Goal: Information Seeking & Learning: Learn about a topic

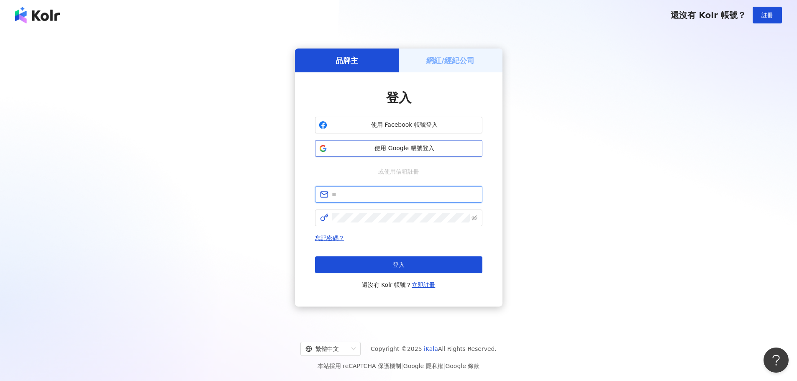
type input "**********"
click at [434, 146] on span "使用 Google 帳號登入" at bounding box center [405, 148] width 148 height 8
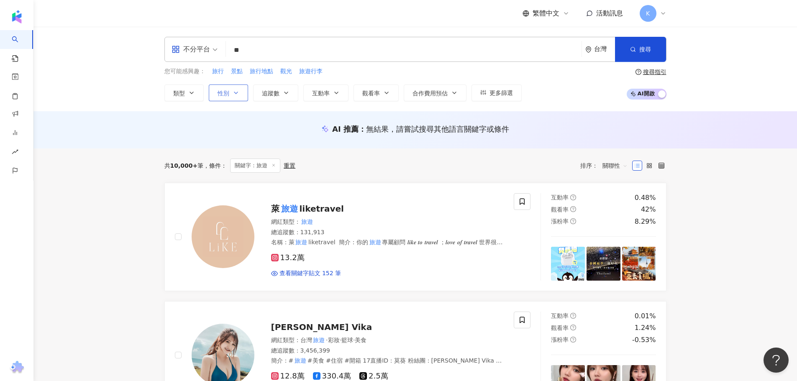
type input "**"
click at [227, 95] on span "性別" at bounding box center [224, 93] width 12 height 7
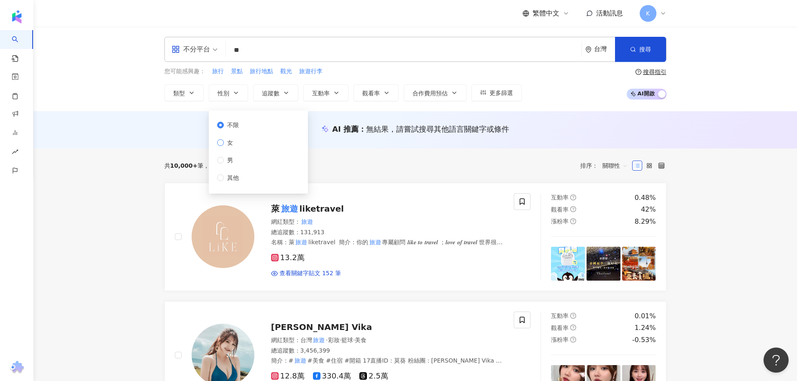
click at [224, 142] on span "女" at bounding box center [230, 142] width 13 height 9
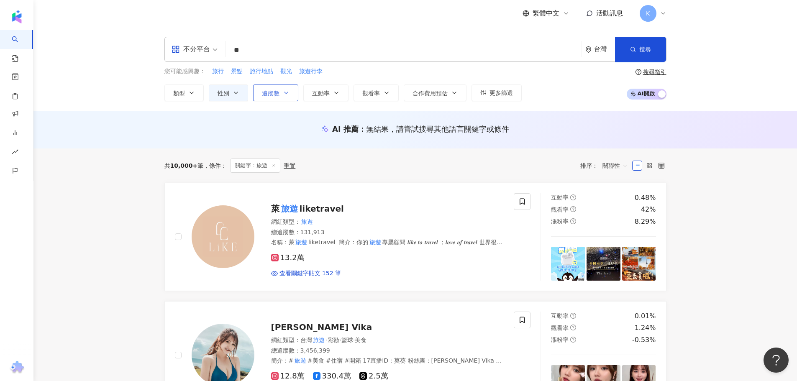
click at [287, 94] on icon "button" at bounding box center [286, 93] width 7 height 7
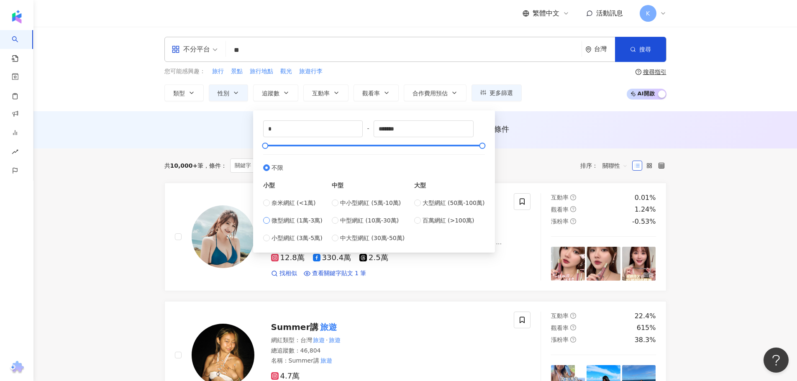
click at [292, 224] on span "微型網紅 (1萬-3萬)" at bounding box center [297, 220] width 51 height 9
type input "*****"
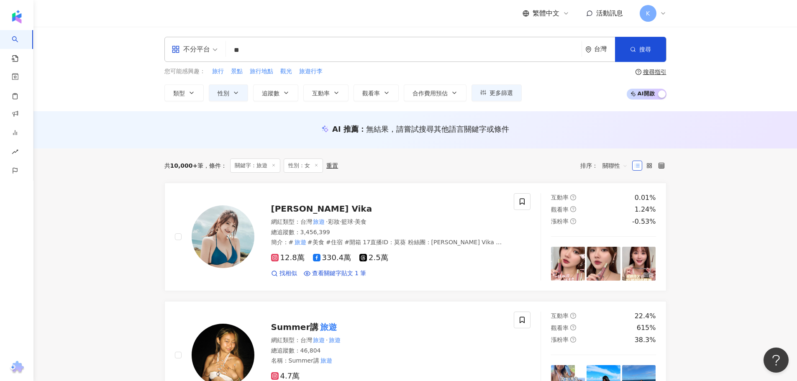
click at [140, 133] on div "AI 推薦 ： 無結果，請嘗試搜尋其他語言關鍵字或條件" at bounding box center [415, 129] width 764 height 37
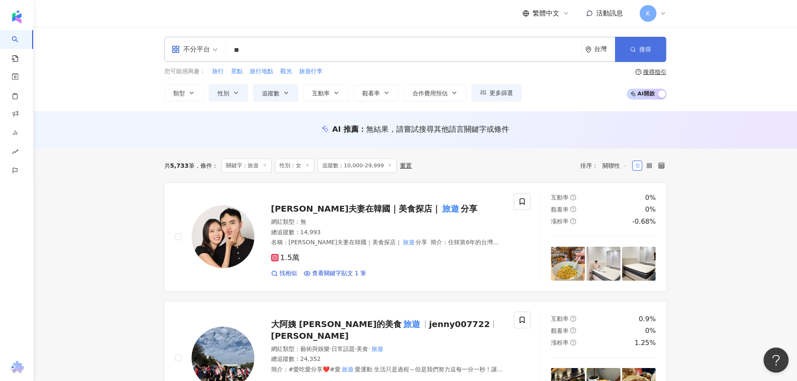
click at [637, 39] on button "搜尋" at bounding box center [640, 49] width 51 height 25
click at [198, 48] on div "不分平台" at bounding box center [191, 49] width 38 height 13
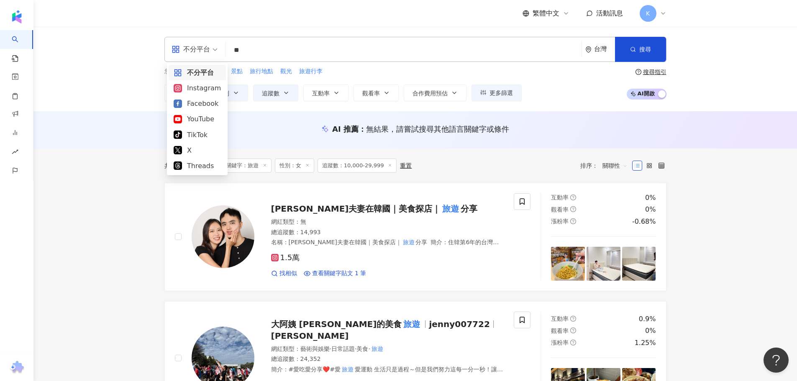
click at [198, 48] on div "不分平台" at bounding box center [191, 49] width 38 height 13
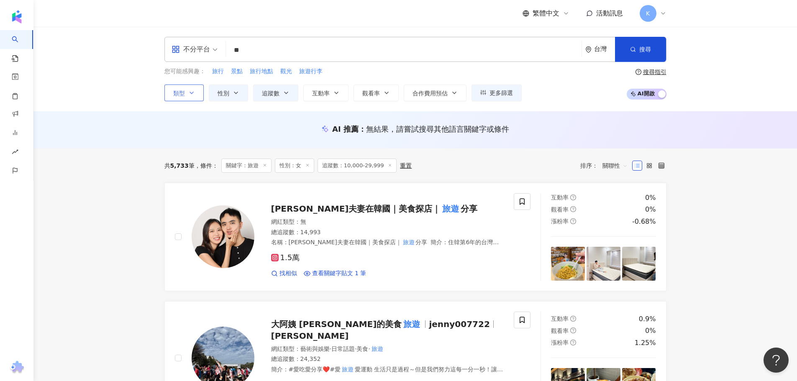
click at [190, 99] on button "類型" at bounding box center [183, 93] width 39 height 17
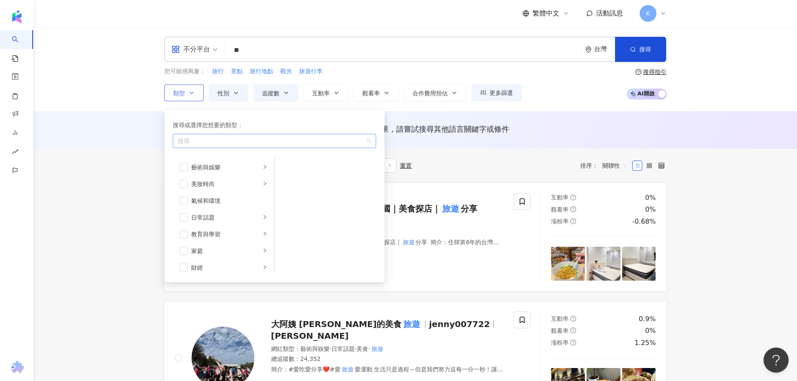
click at [220, 139] on div "button" at bounding box center [269, 141] width 191 height 6
type input "**"
click at [207, 156] on div "旅遊" at bounding box center [274, 158] width 200 height 15
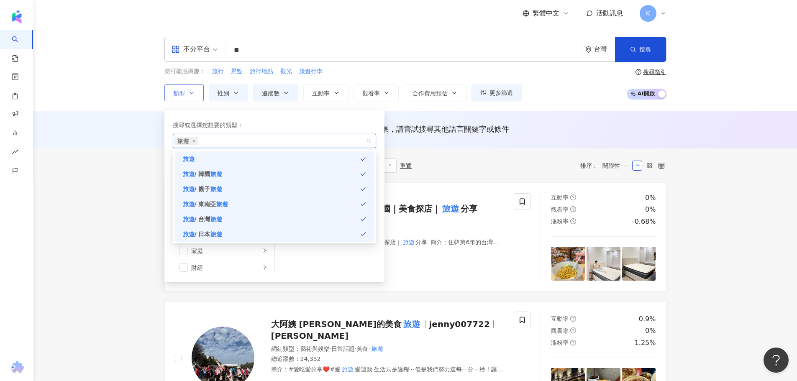
click at [273, 123] on div "搜尋或選擇您想要的類型：" at bounding box center [274, 125] width 203 height 9
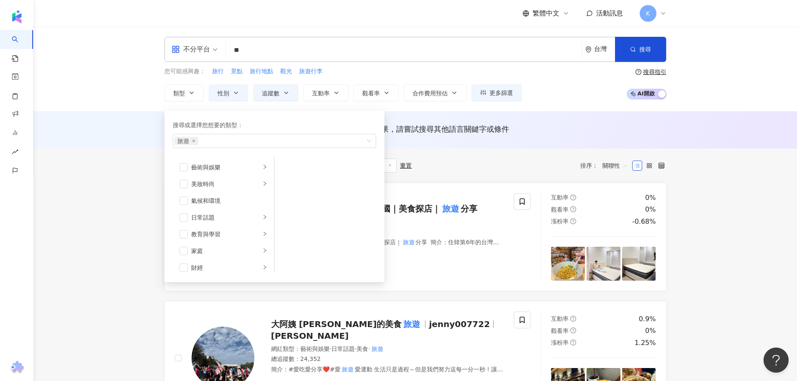
click at [115, 122] on div "AI 推薦 ： 無結果，請嘗試搜尋其他語言關鍵字或條件" at bounding box center [415, 129] width 764 height 37
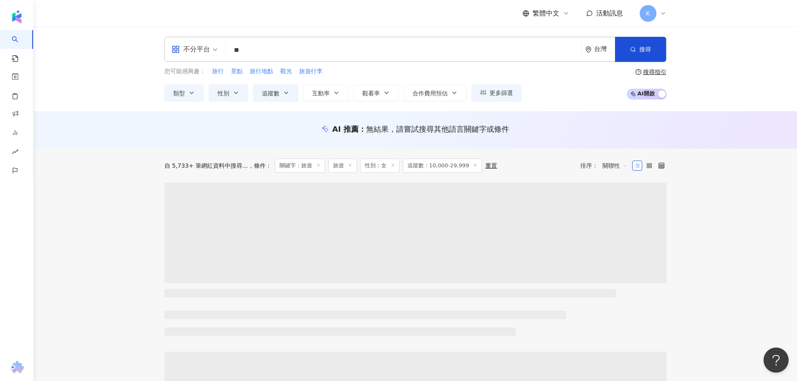
click at [253, 49] on input "**" at bounding box center [403, 50] width 349 height 16
type input "*"
click at [641, 43] on button "搜尋" at bounding box center [640, 49] width 51 height 25
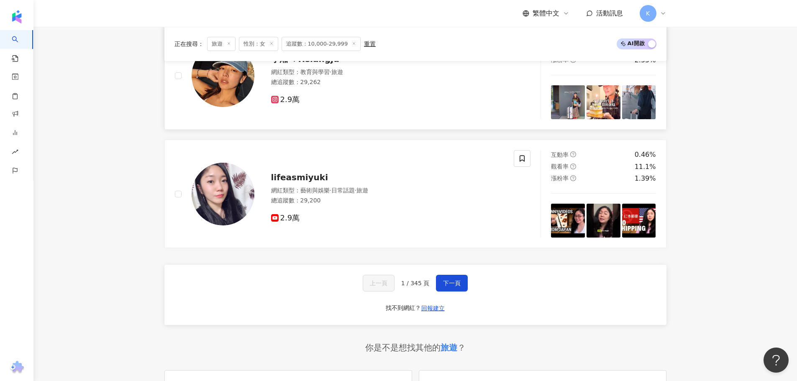
scroll to position [1506, 0]
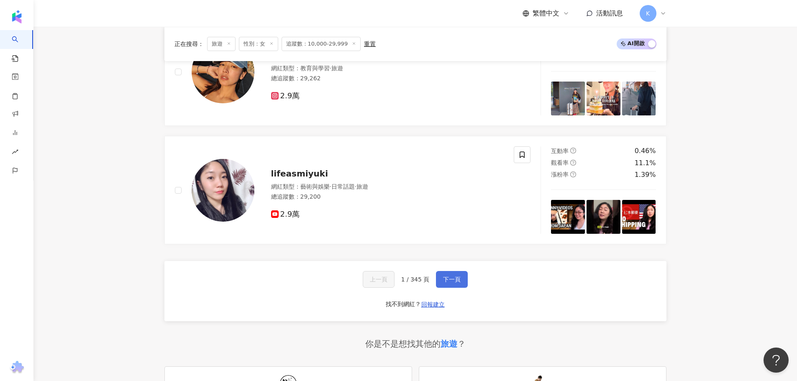
click at [451, 283] on span "下一頁" at bounding box center [452, 279] width 18 height 7
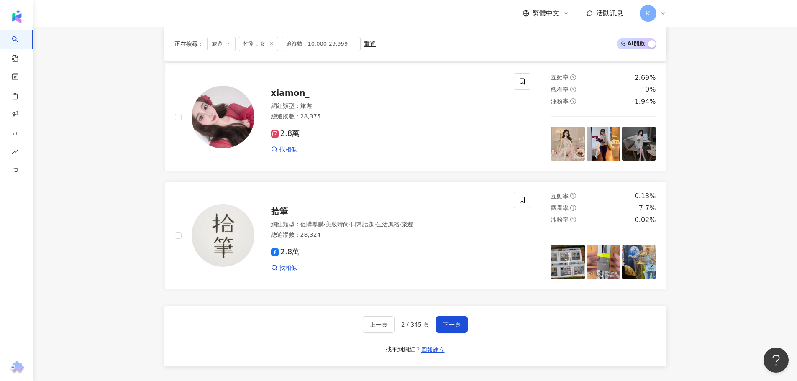
scroll to position [1467, 0]
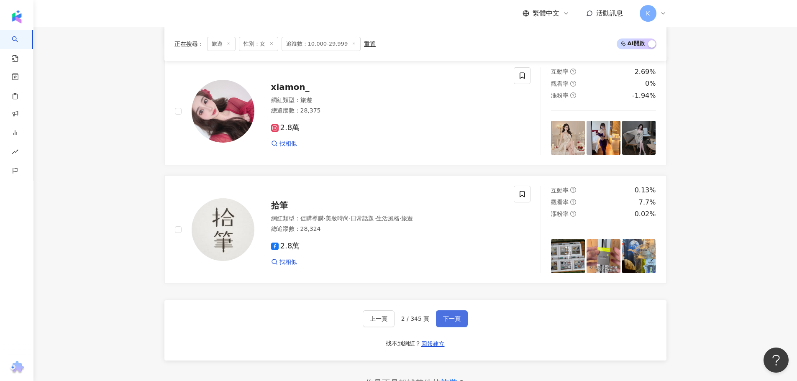
click at [464, 326] on button "下一頁" at bounding box center [452, 318] width 32 height 17
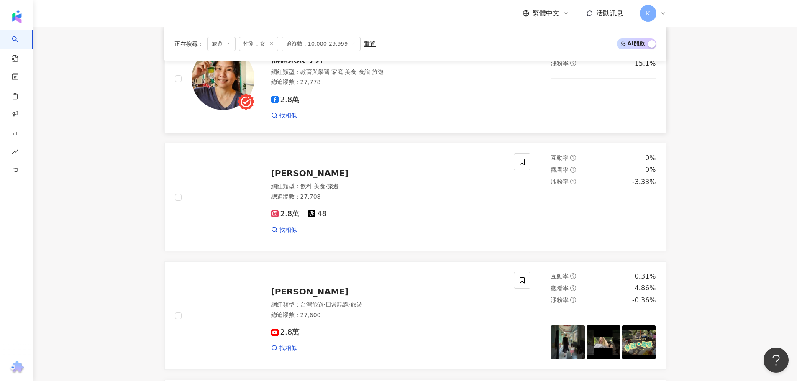
scroll to position [1423, 0]
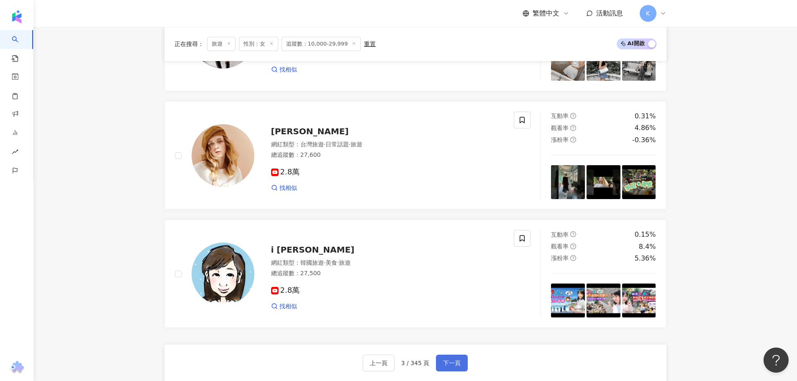
click at [452, 364] on button "下一頁" at bounding box center [452, 363] width 32 height 17
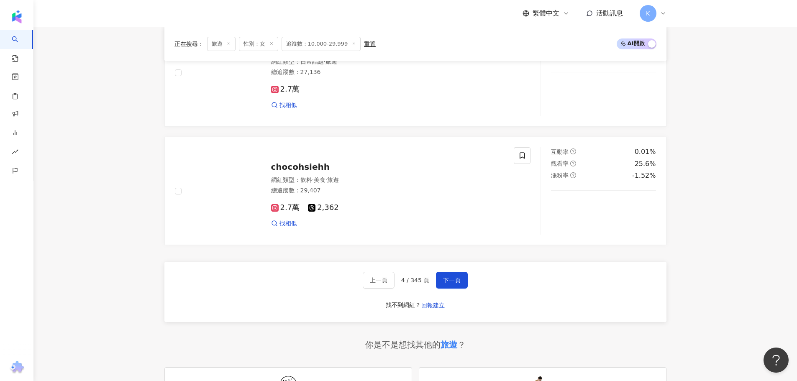
scroll to position [1506, 0]
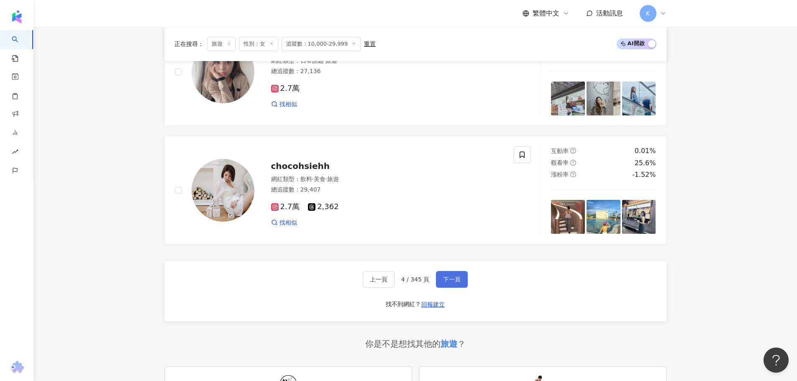
click at [455, 283] on span "下一頁" at bounding box center [452, 279] width 18 height 7
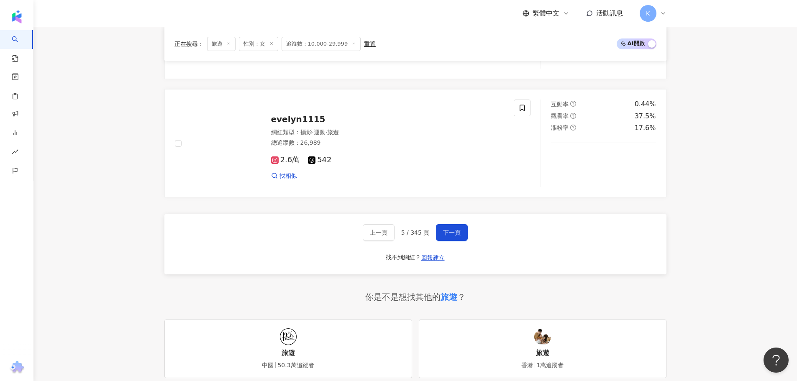
scroll to position [1555, 0]
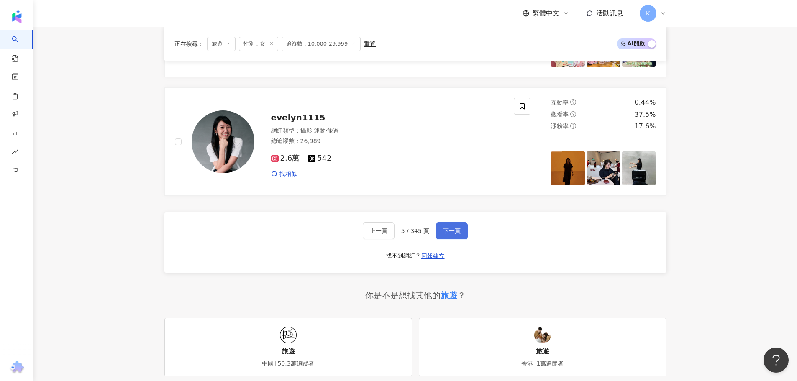
click at [461, 233] on button "下一頁" at bounding box center [452, 231] width 32 height 17
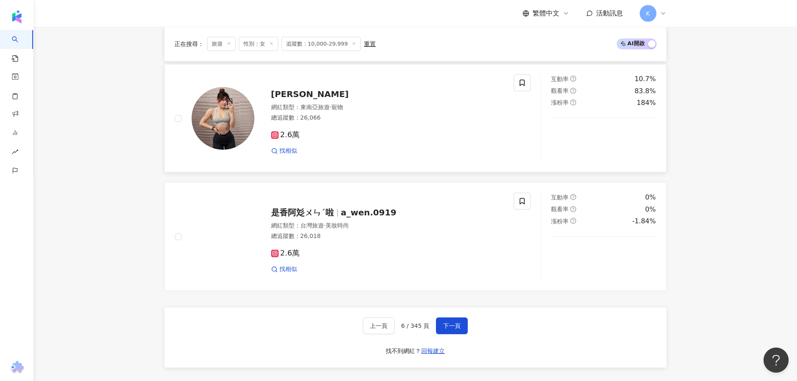
scroll to position [1496, 0]
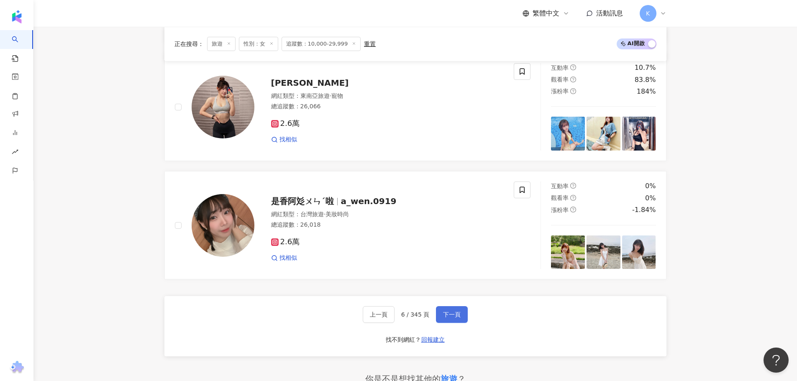
click at [455, 318] on span "下一頁" at bounding box center [452, 314] width 18 height 7
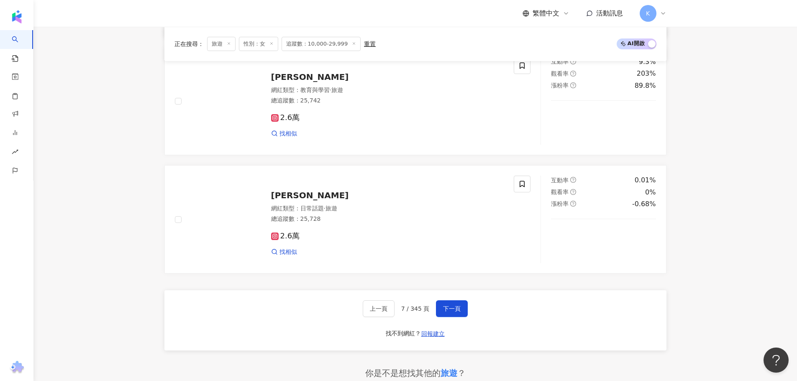
scroll to position [1478, 0]
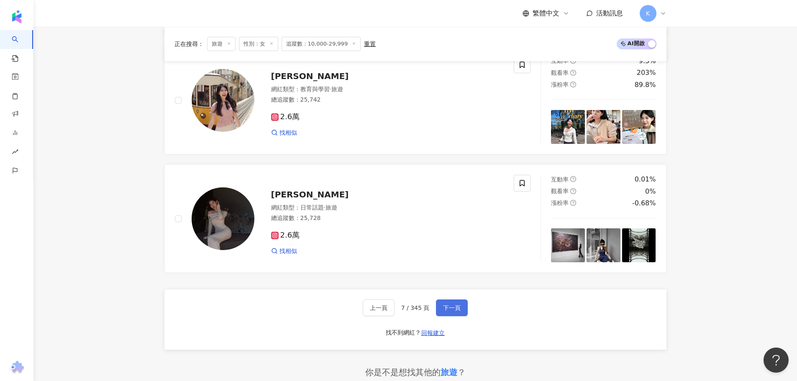
click at [449, 311] on span "下一頁" at bounding box center [452, 308] width 18 height 7
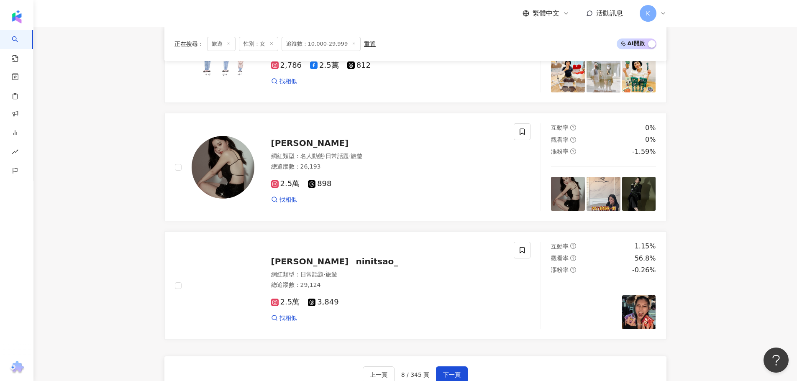
scroll to position [1423, 0]
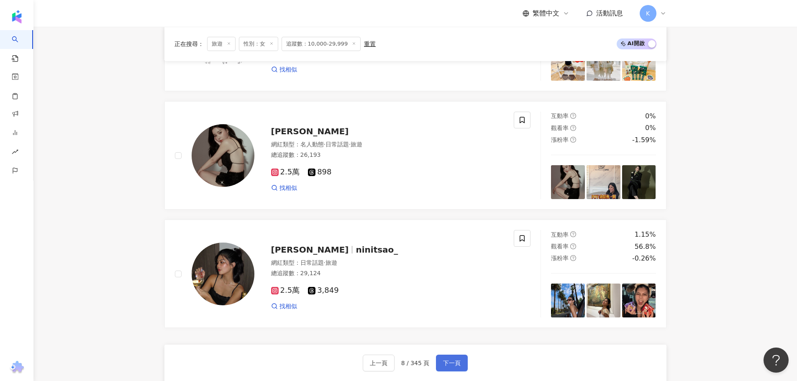
click at [457, 367] on span "下一頁" at bounding box center [452, 363] width 18 height 7
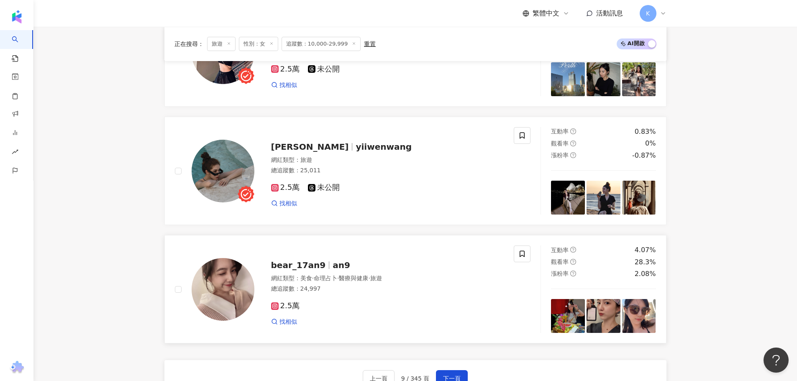
scroll to position [1459, 0]
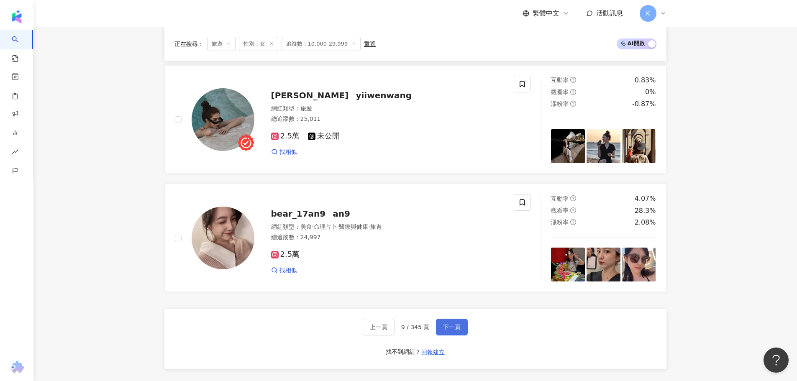
click at [460, 331] on button "下一頁" at bounding box center [452, 327] width 32 height 17
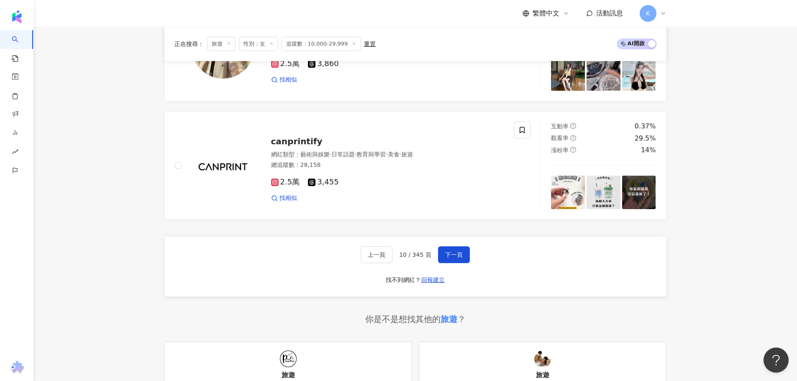
scroll to position [1555, 0]
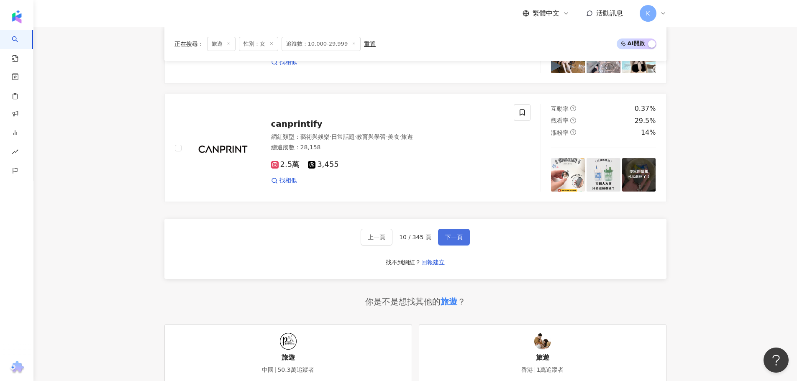
drag, startPoint x: 453, startPoint y: 242, endPoint x: 462, endPoint y: 241, distance: 8.8
click at [453, 242] on button "下一頁" at bounding box center [454, 237] width 32 height 17
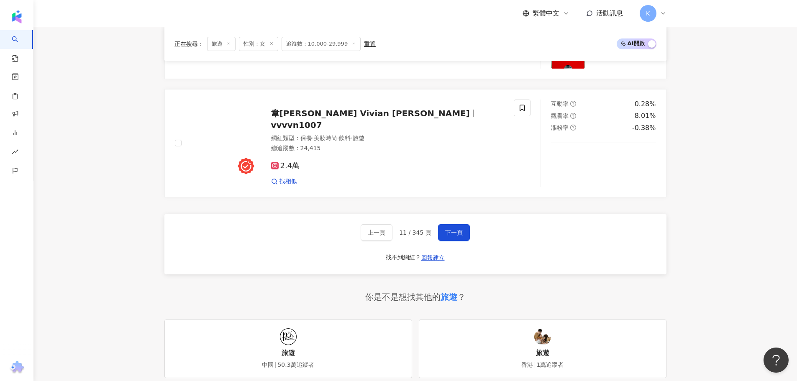
scroll to position [1652, 0]
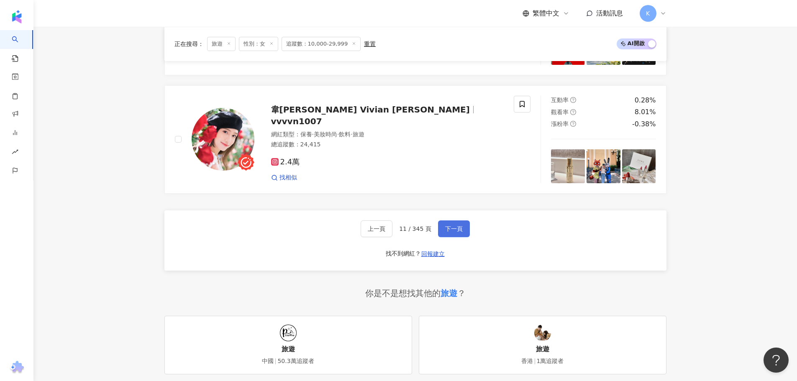
click at [451, 232] on span "下一頁" at bounding box center [454, 229] width 18 height 7
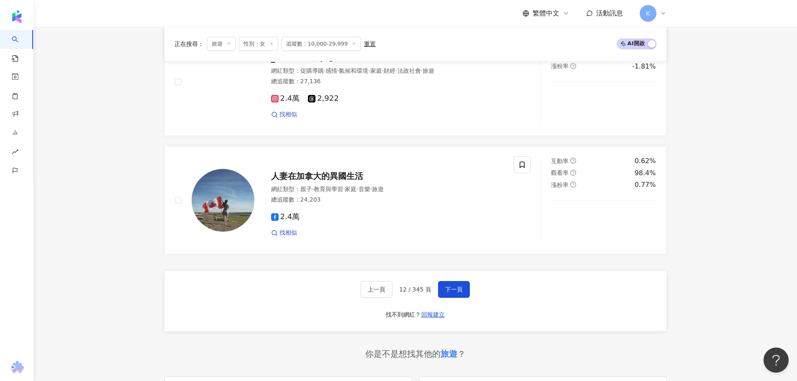
scroll to position [1522, 0]
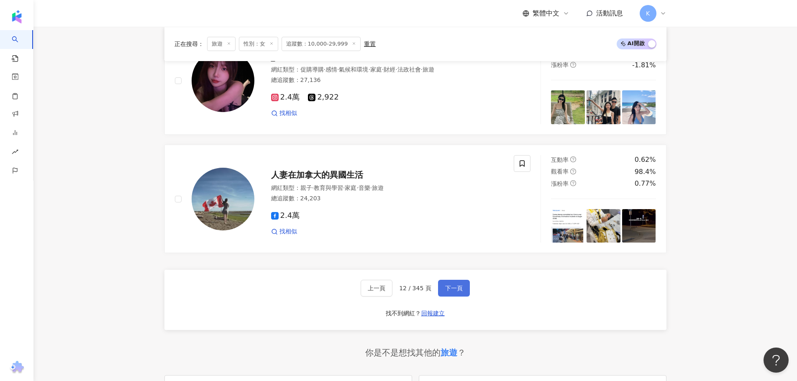
click at [462, 293] on button "下一頁" at bounding box center [454, 288] width 32 height 17
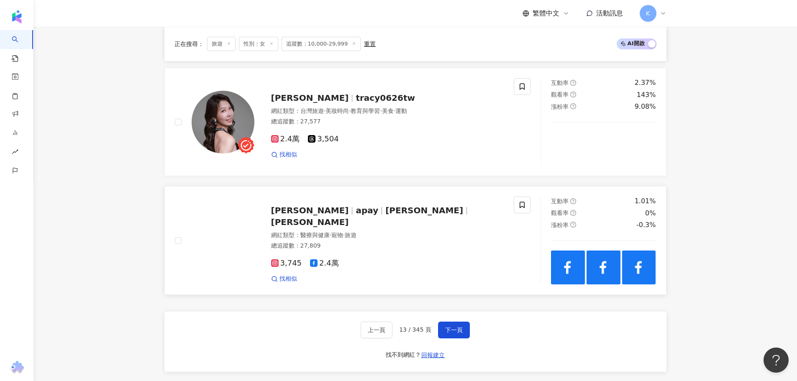
scroll to position [1506, 0]
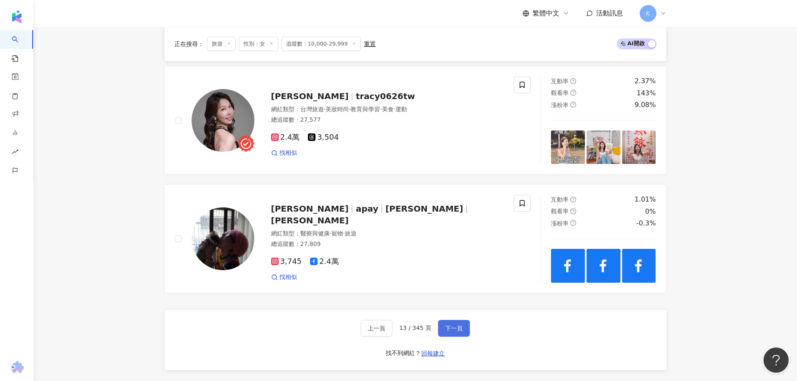
click at [454, 332] on span "下一頁" at bounding box center [454, 328] width 18 height 7
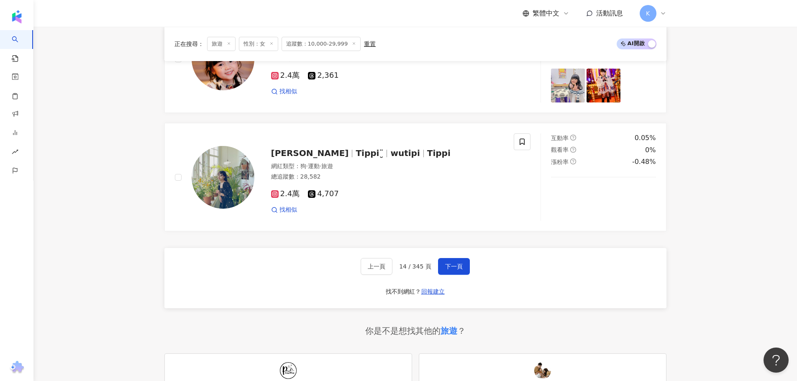
scroll to position [1548, 0]
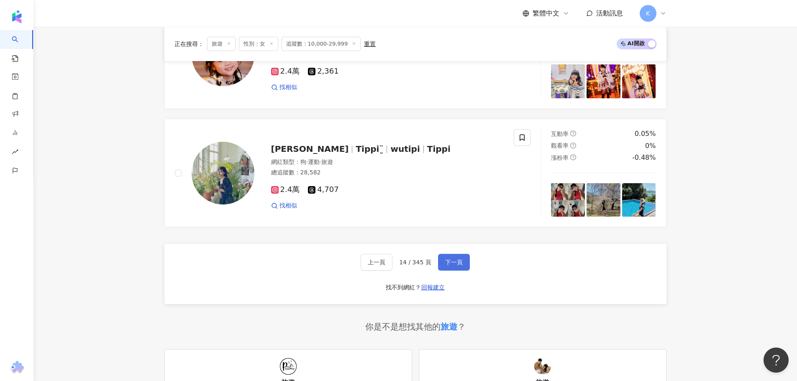
click at [457, 266] on span "下一頁" at bounding box center [454, 262] width 18 height 7
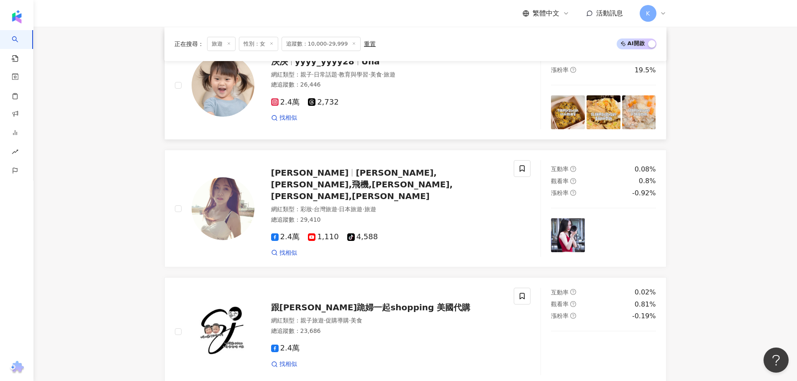
scroll to position [1321, 0]
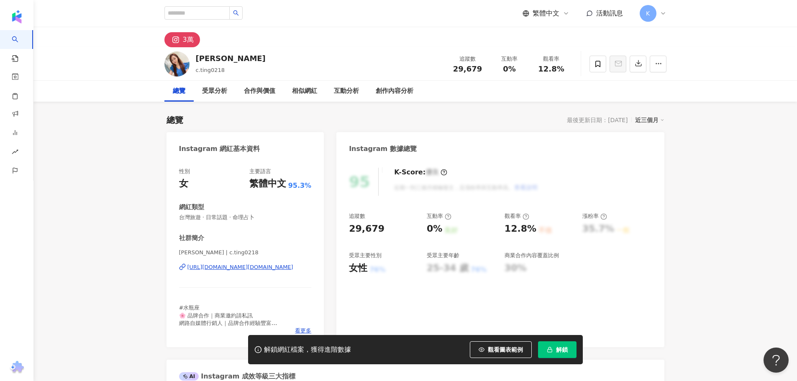
click at [271, 264] on div "https://www.instagram.com/c.ting0218/" at bounding box center [240, 268] width 106 height 8
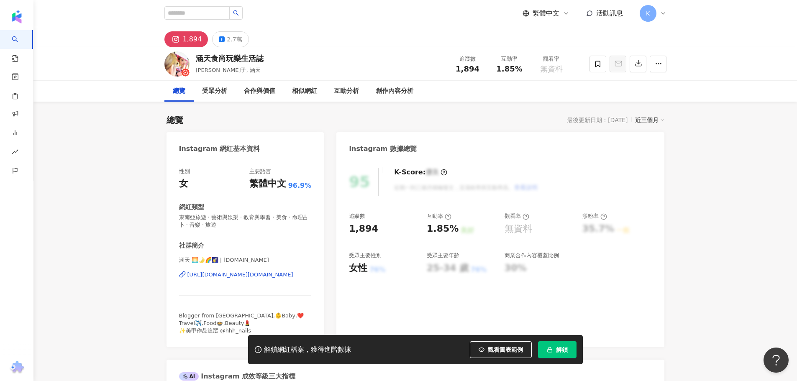
click at [261, 272] on div "[URL][DOMAIN_NAME][DOMAIN_NAME]" at bounding box center [240, 275] width 106 height 8
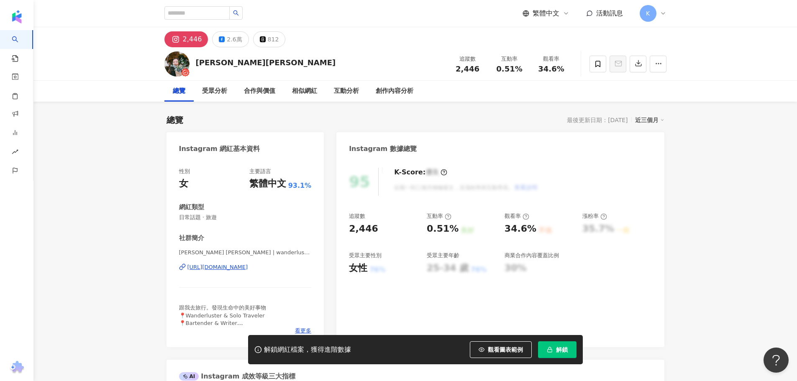
click at [248, 268] on div "https://www.instagram.com/wanderlustannie_tw/" at bounding box center [217, 268] width 61 height 8
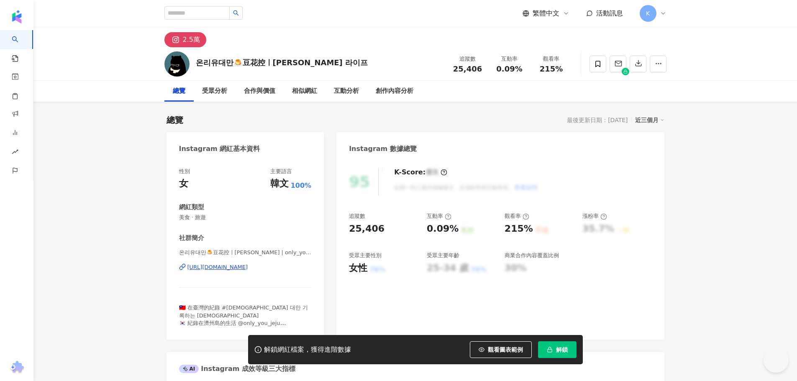
click at [248, 268] on div "https://www.instagram.com/only_you_daeman/" at bounding box center [217, 268] width 61 height 8
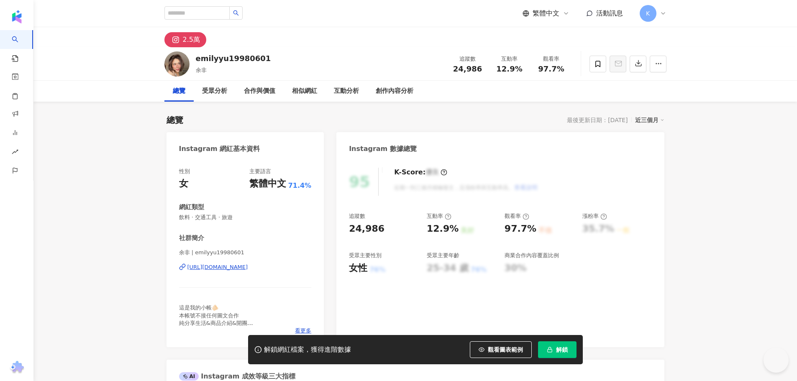
click at [248, 269] on div "https://www.instagram.com/emilyyu19980601/" at bounding box center [217, 268] width 61 height 8
